Goal: Task Accomplishment & Management: Complete application form

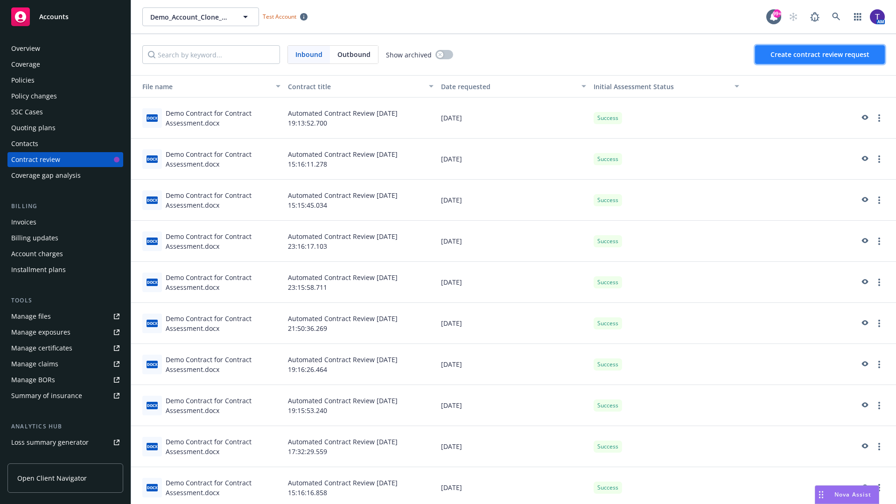
click at [820, 55] on span "Create contract review request" at bounding box center [819, 54] width 99 height 9
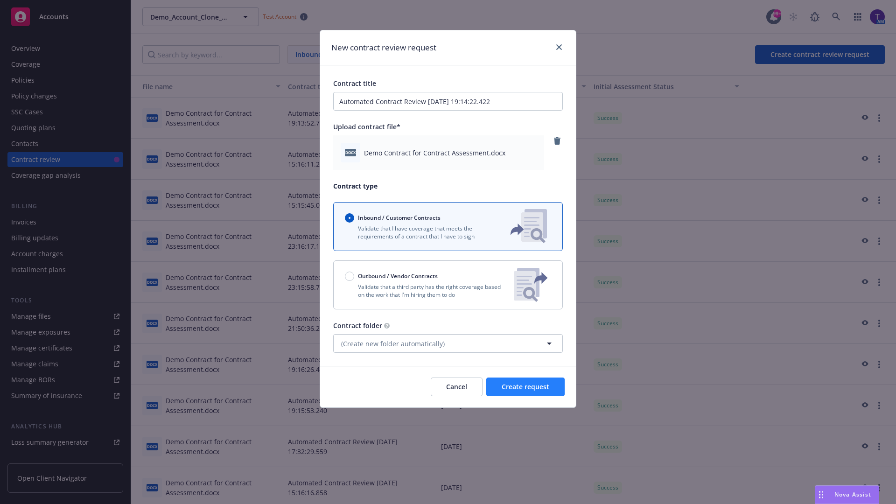
type input "Automated Contract Review 08-18-2025 19:14:22.422"
click at [525, 387] on span "Create request" at bounding box center [526, 386] width 48 height 9
